Goal: Information Seeking & Learning: Learn about a topic

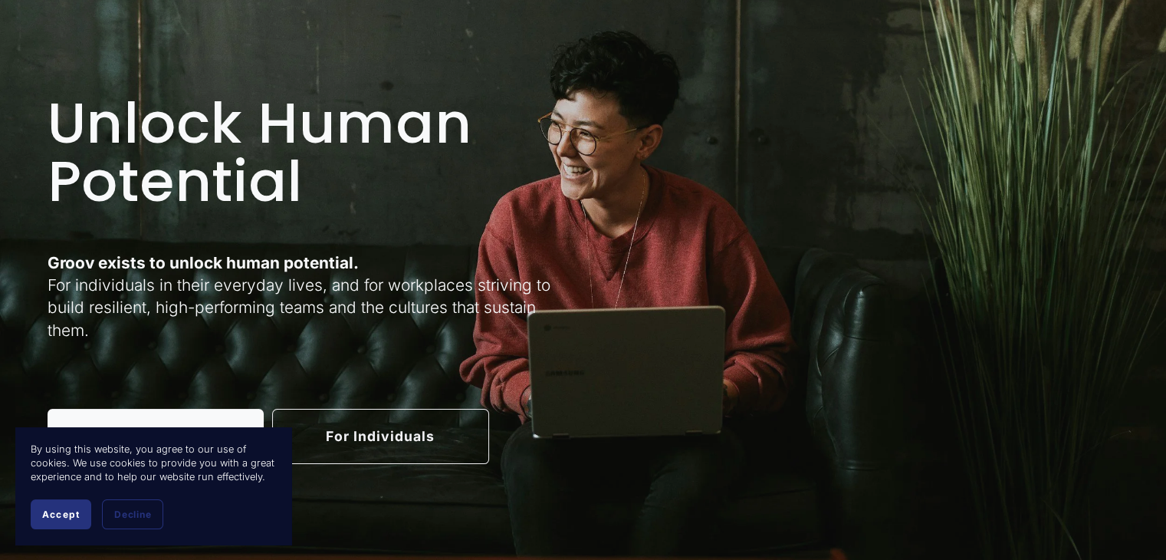
scroll to position [84, 0]
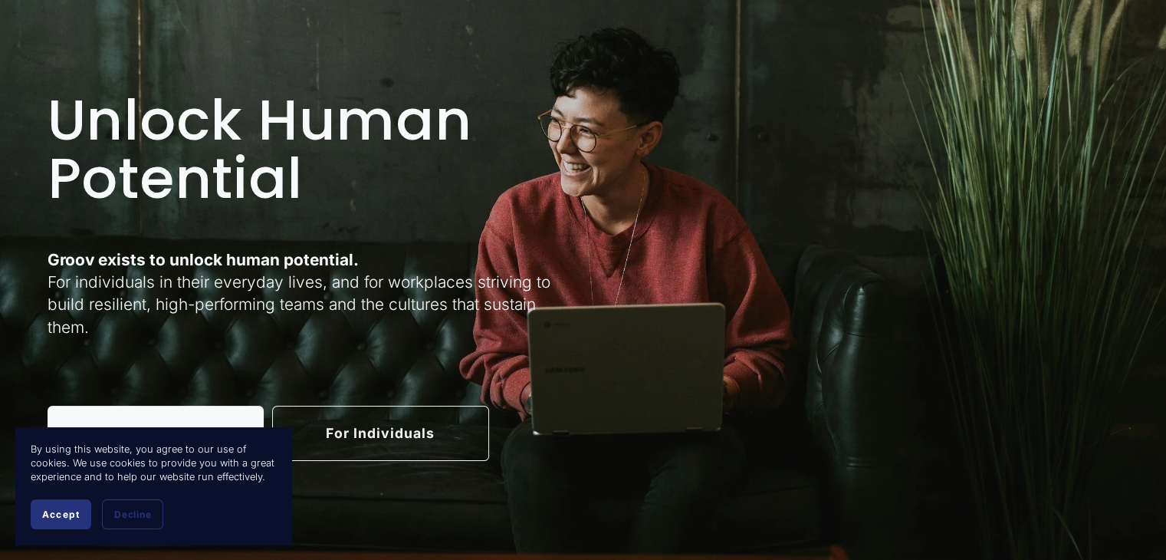
click at [56, 519] on button "Accept" at bounding box center [61, 514] width 61 height 30
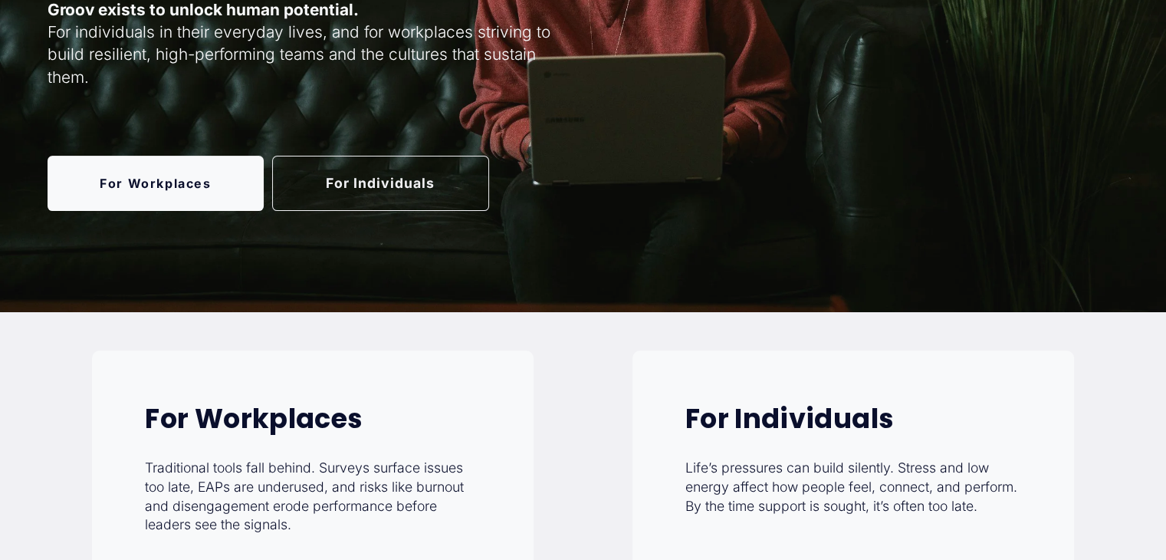
scroll to position [336, 0]
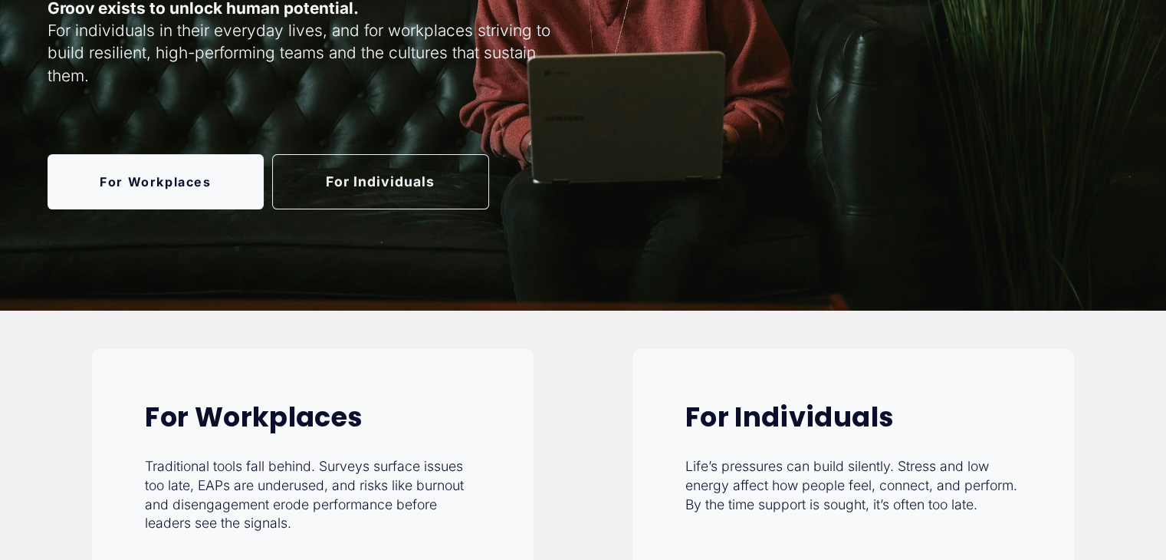
click at [386, 185] on link "For Individuals" at bounding box center [380, 181] width 217 height 54
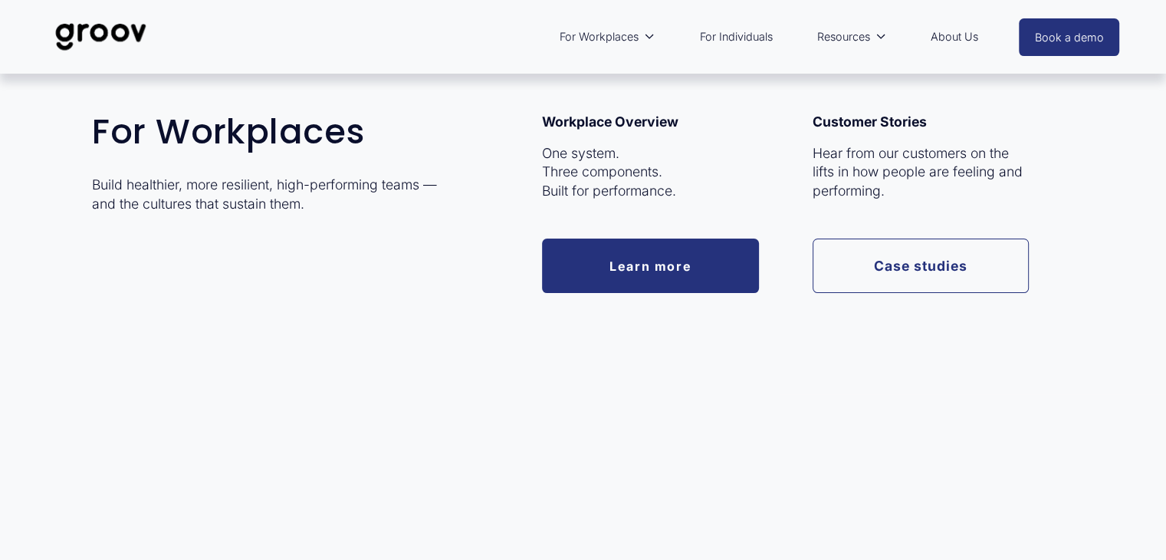
click at [585, 28] on span "For Workplaces" at bounding box center [599, 37] width 79 height 20
click at [589, 38] on span "For Workplaces" at bounding box center [599, 37] width 79 height 20
click at [619, 268] on link "Learn more" at bounding box center [650, 265] width 217 height 54
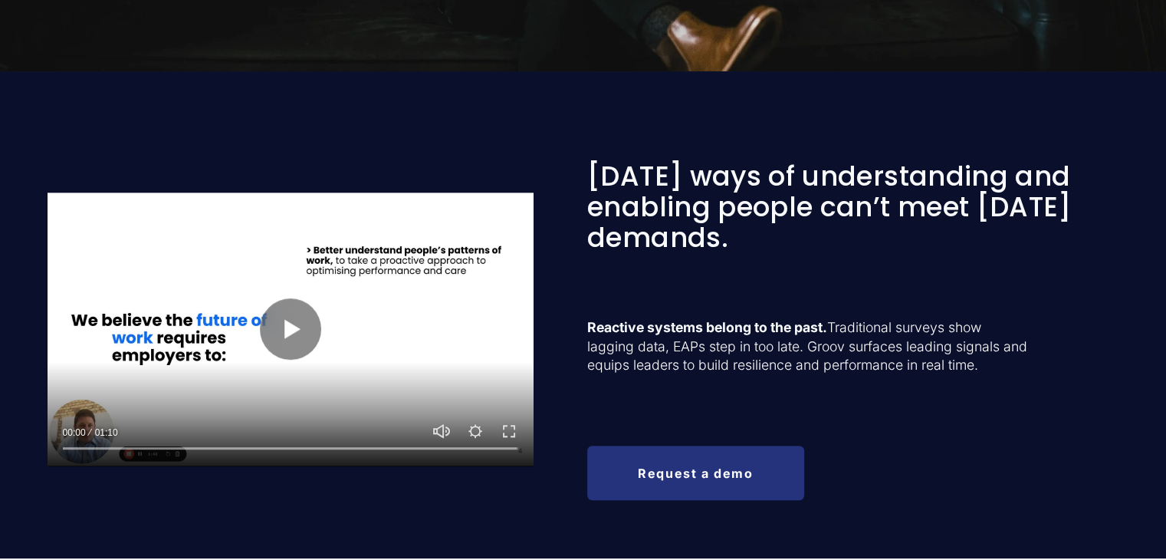
scroll to position [569, 0]
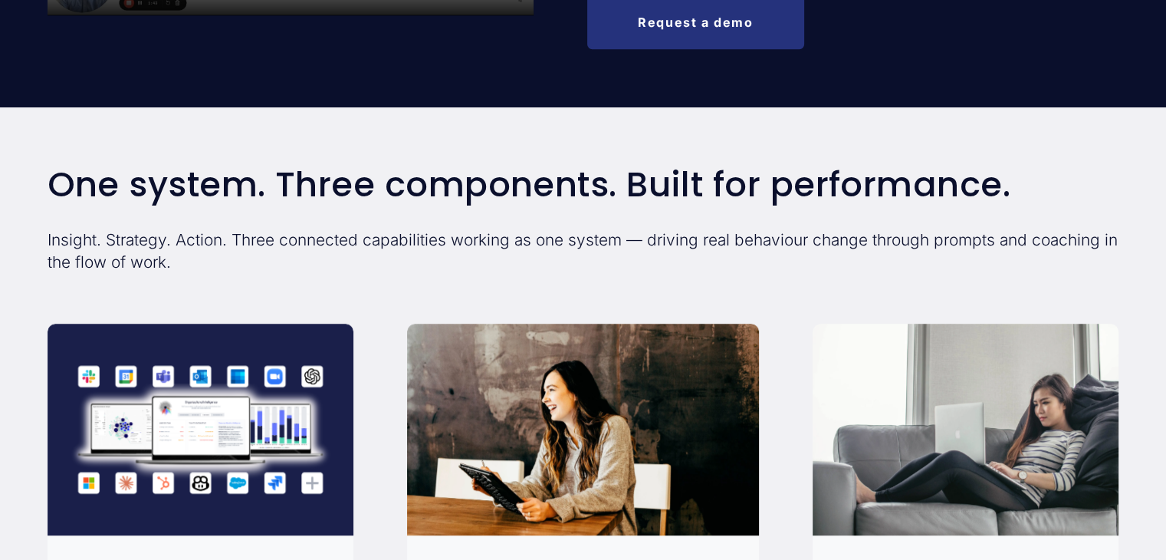
click at [797, 252] on p "Insight. Strategy. Action. Three connected capabilities working as one system —…" at bounding box center [584, 251] width 1072 height 44
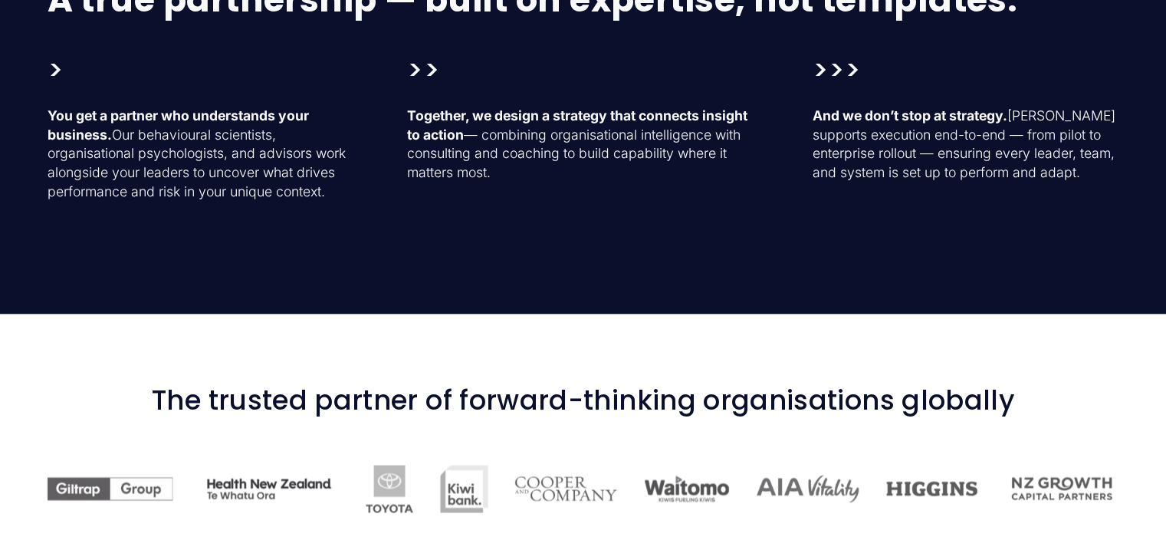
scroll to position [2234, 0]
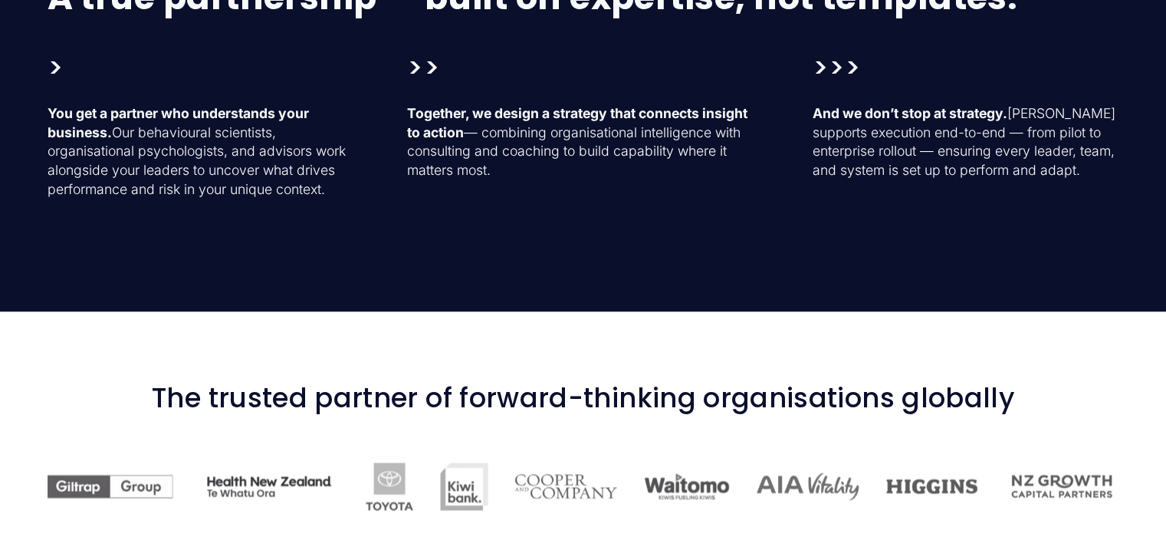
click at [797, 252] on div "A true partnership — built on expertise, not templates. You get a partner who u…" at bounding box center [583, 116] width 1166 height 275
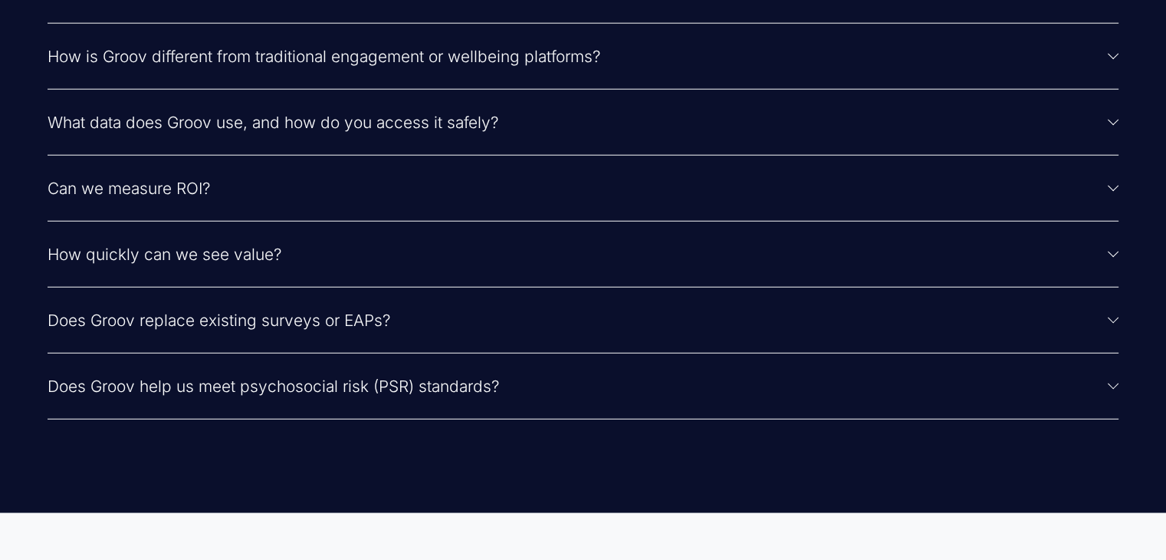
scroll to position [3866, 0]
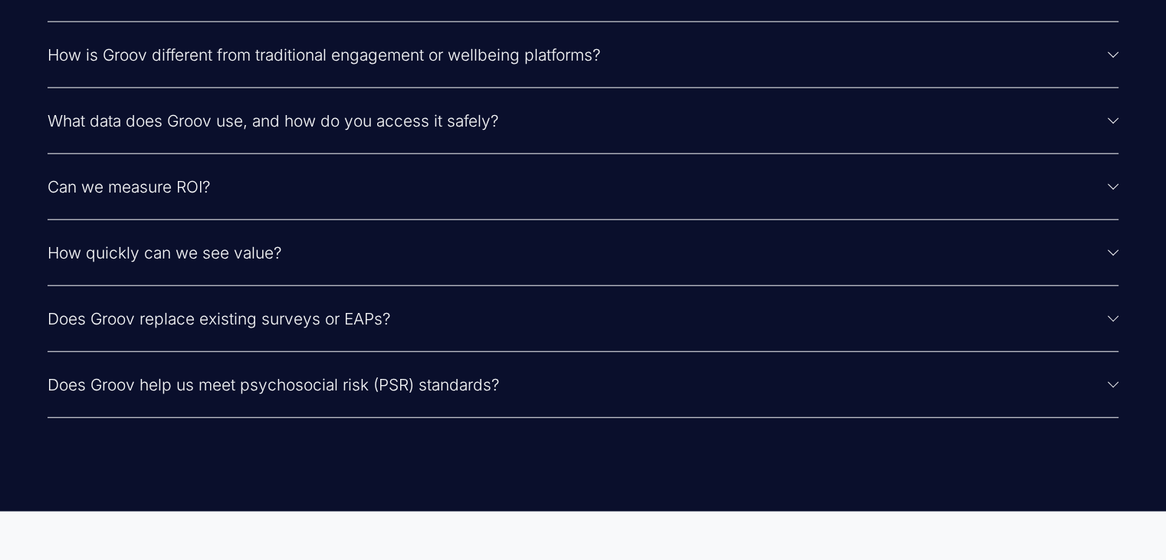
click at [773, 58] on span "How is Groov different from traditional engagement or wellbeing platforms?" at bounding box center [578, 54] width 1061 height 19
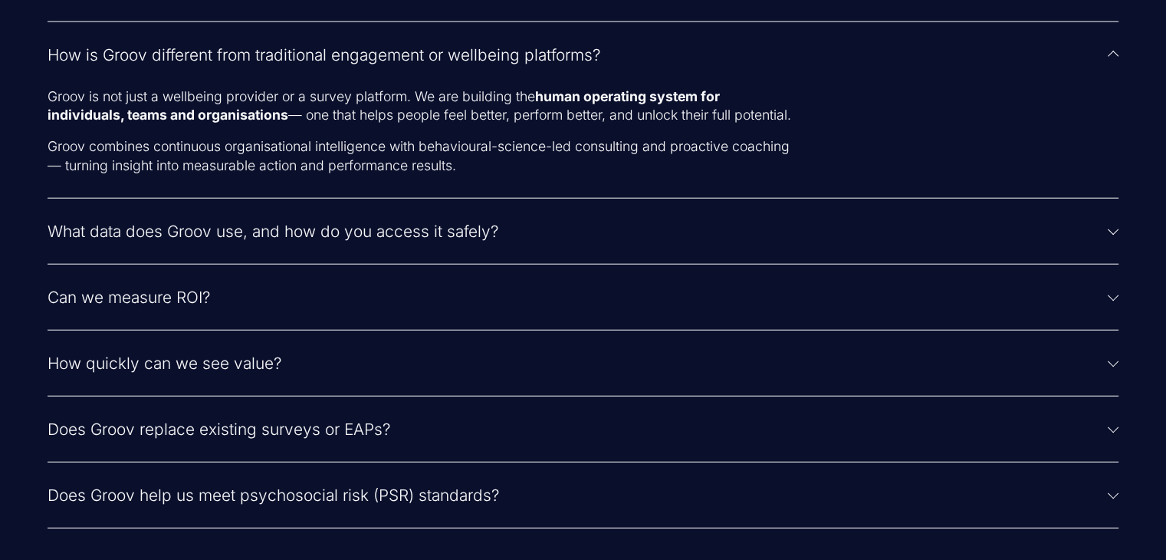
click at [607, 241] on span "What data does Groov use, and how do you access it safely?" at bounding box center [578, 231] width 1061 height 19
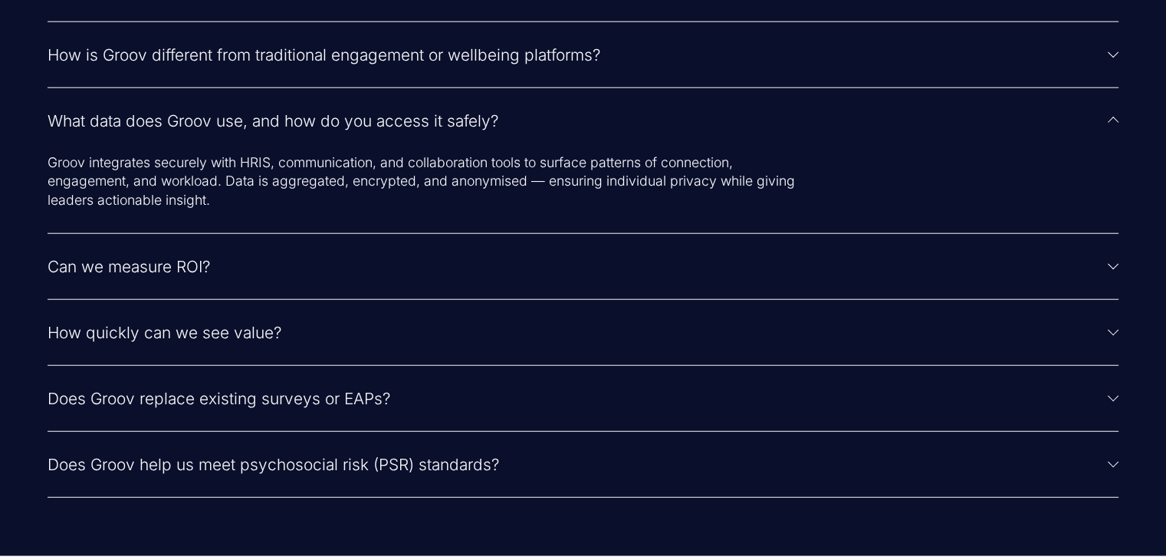
click at [607, 263] on span "Can we measure ROI?" at bounding box center [578, 266] width 1061 height 19
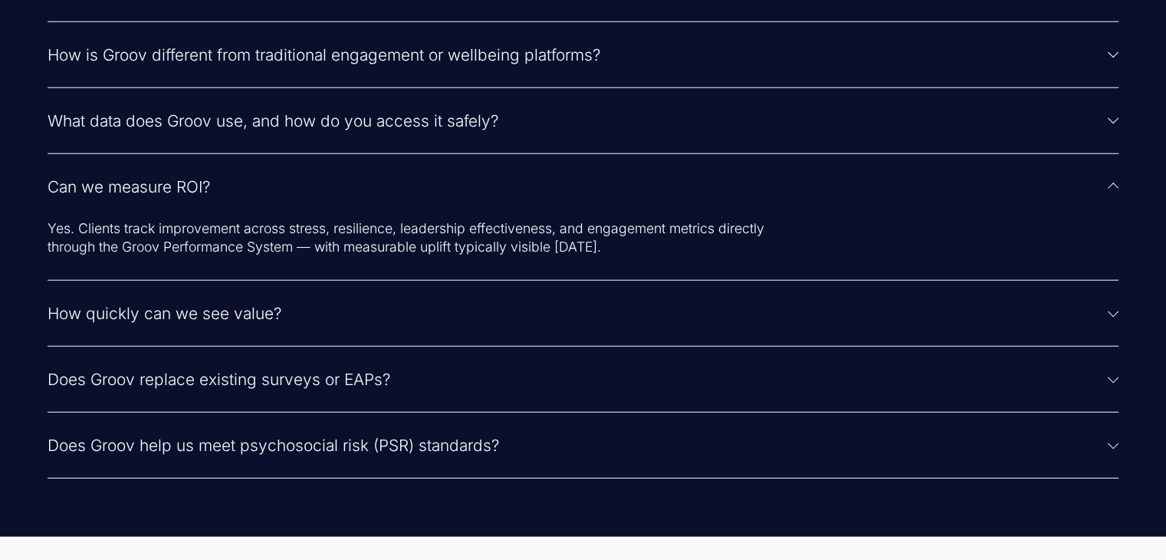
click at [472, 323] on span "How quickly can we see value?" at bounding box center [578, 313] width 1061 height 19
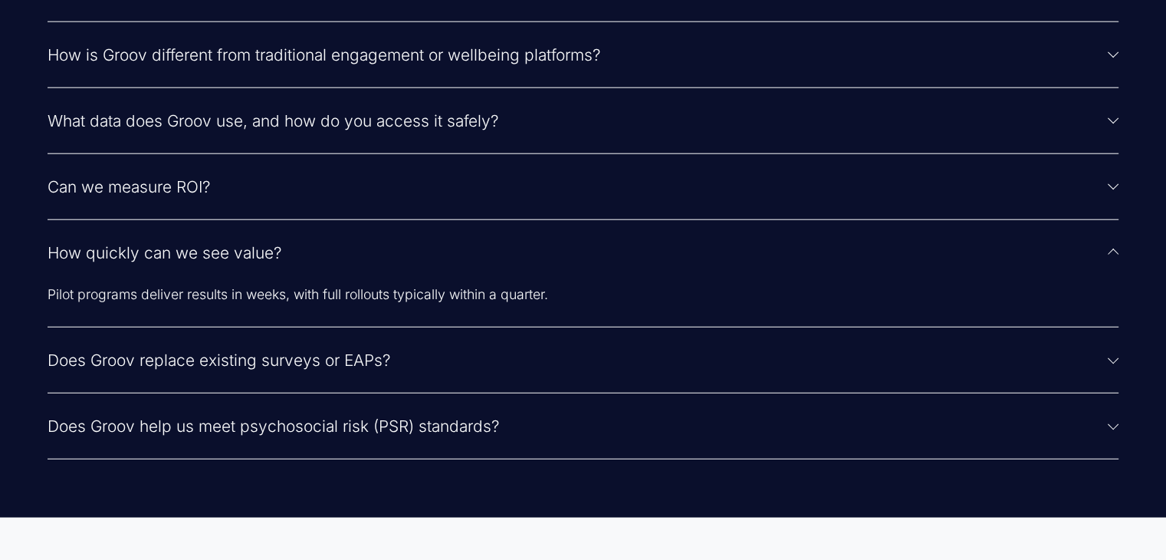
click at [451, 357] on button "Does Groov replace existing surveys or EAPs?" at bounding box center [584, 359] width 1072 height 65
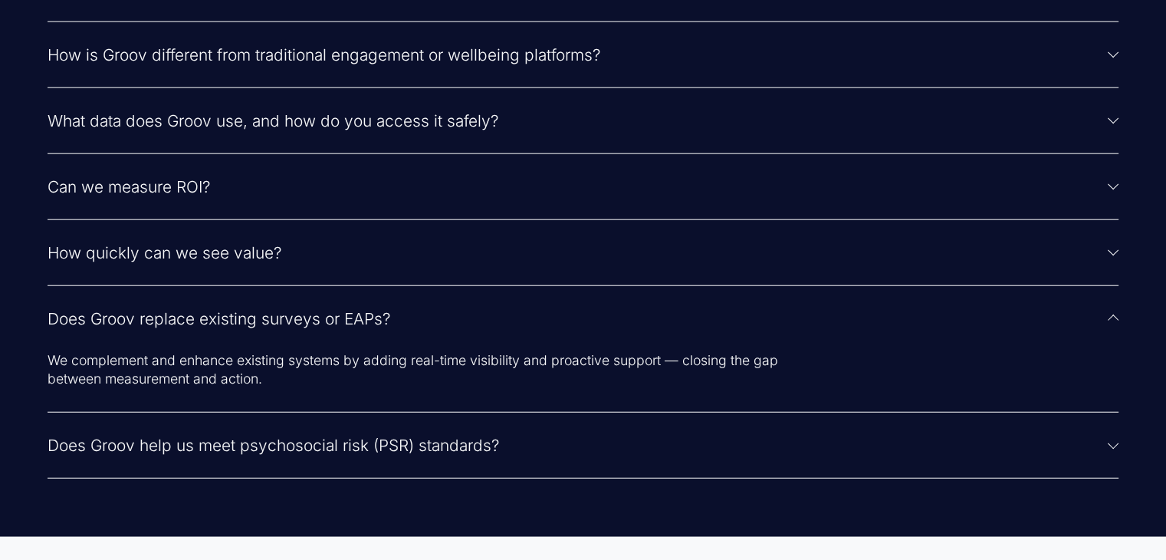
click at [544, 455] on span "Does Groov help us meet psychosocial risk (PSR) standards?" at bounding box center [578, 445] width 1061 height 19
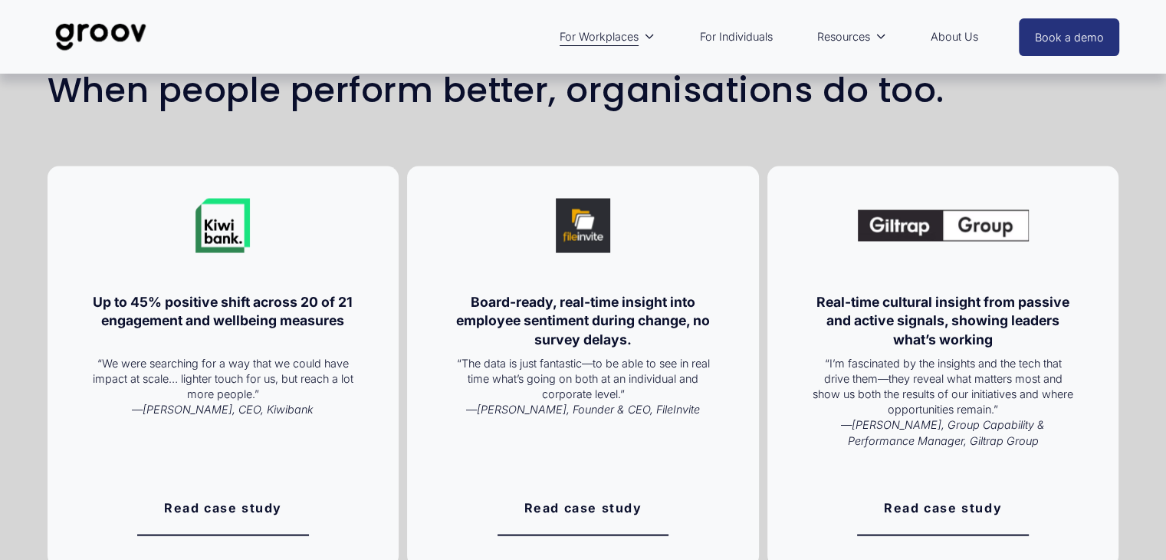
scroll to position [2813, 0]
